Goal: Information Seeking & Learning: Check status

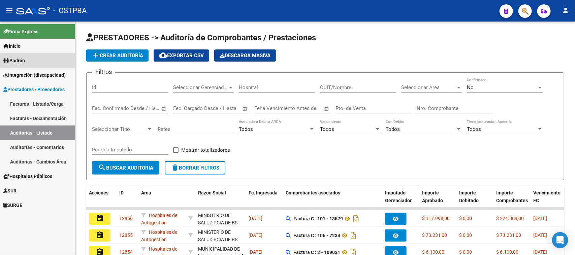
click at [18, 57] on span "Padrón" at bounding box center [14, 60] width 22 height 7
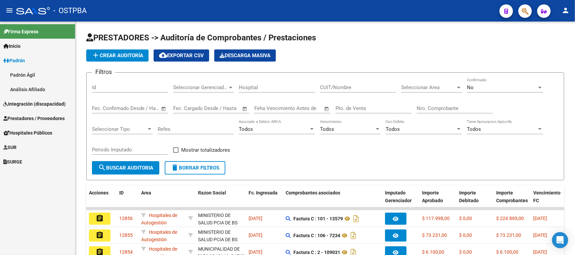
click at [23, 85] on link "Análisis Afiliado" at bounding box center [37, 89] width 75 height 14
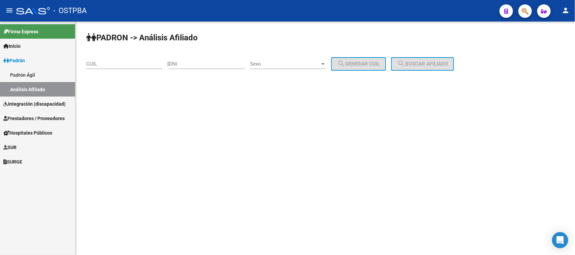
click at [186, 60] on div "DNI" at bounding box center [207, 62] width 76 height 14
type input "22557106"
click at [320, 66] on span "Sexo" at bounding box center [285, 64] width 70 height 6
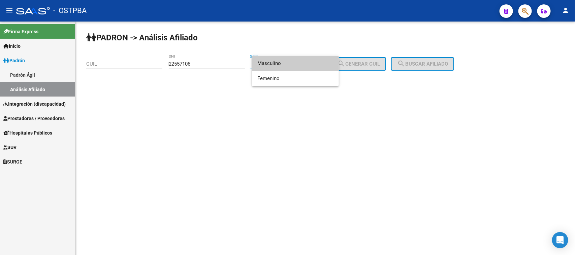
click at [304, 63] on span "Masculino" at bounding box center [295, 63] width 76 height 15
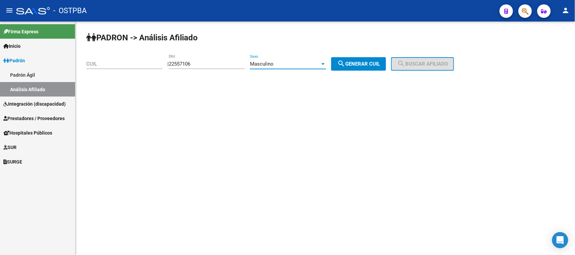
click at [380, 63] on span "search Generar CUIL" at bounding box center [358, 64] width 43 height 6
type input "20-22557106-7"
click at [422, 59] on button "search Buscar afiliado" at bounding box center [422, 63] width 63 height 13
